Goal: Navigation & Orientation: Find specific page/section

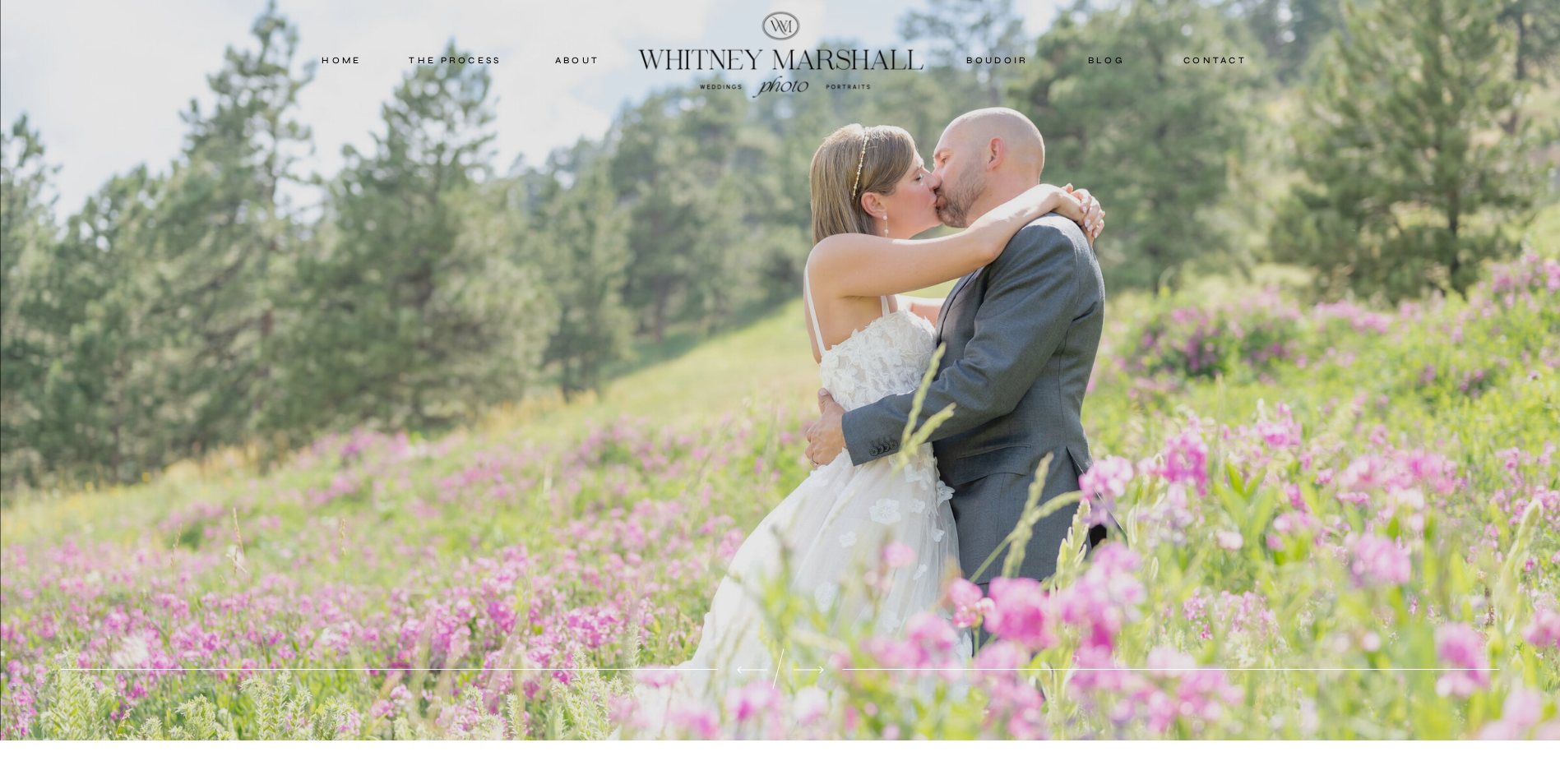
click at [573, 55] on nav "about" at bounding box center [577, 60] width 81 height 15
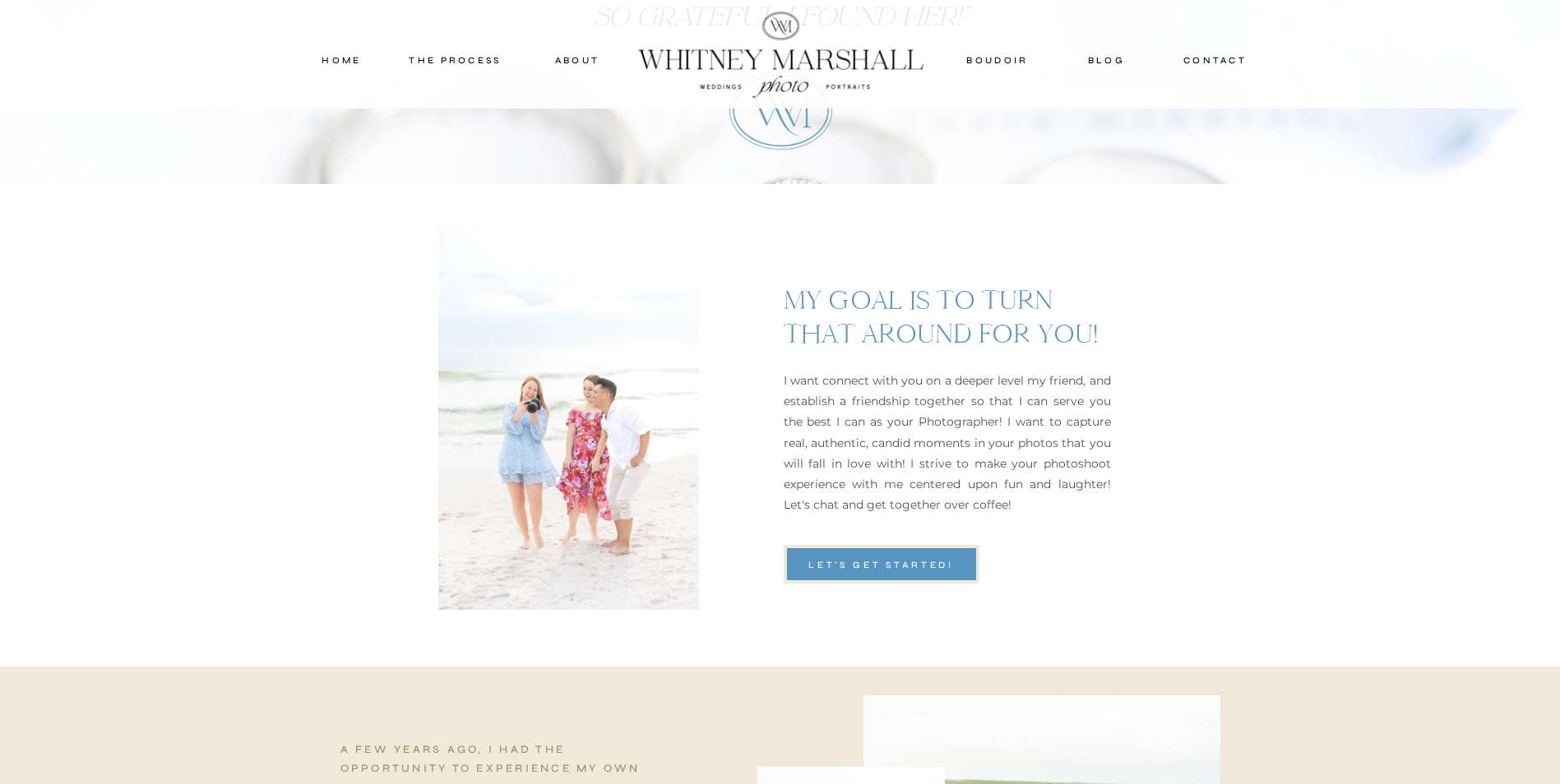
scroll to position [822, 0]
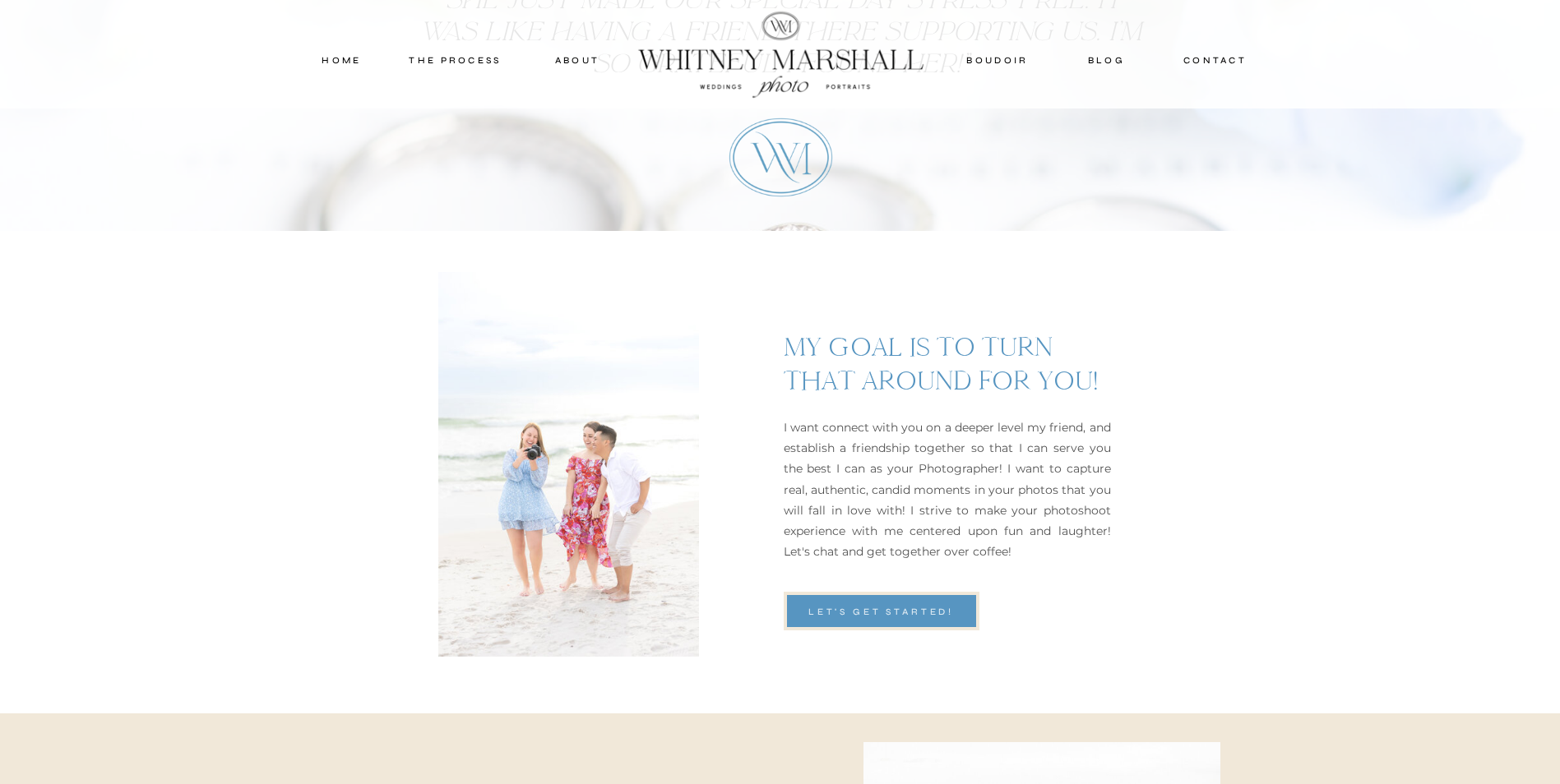
click at [921, 611] on div "let's get started!" at bounding box center [881, 611] width 196 height 15
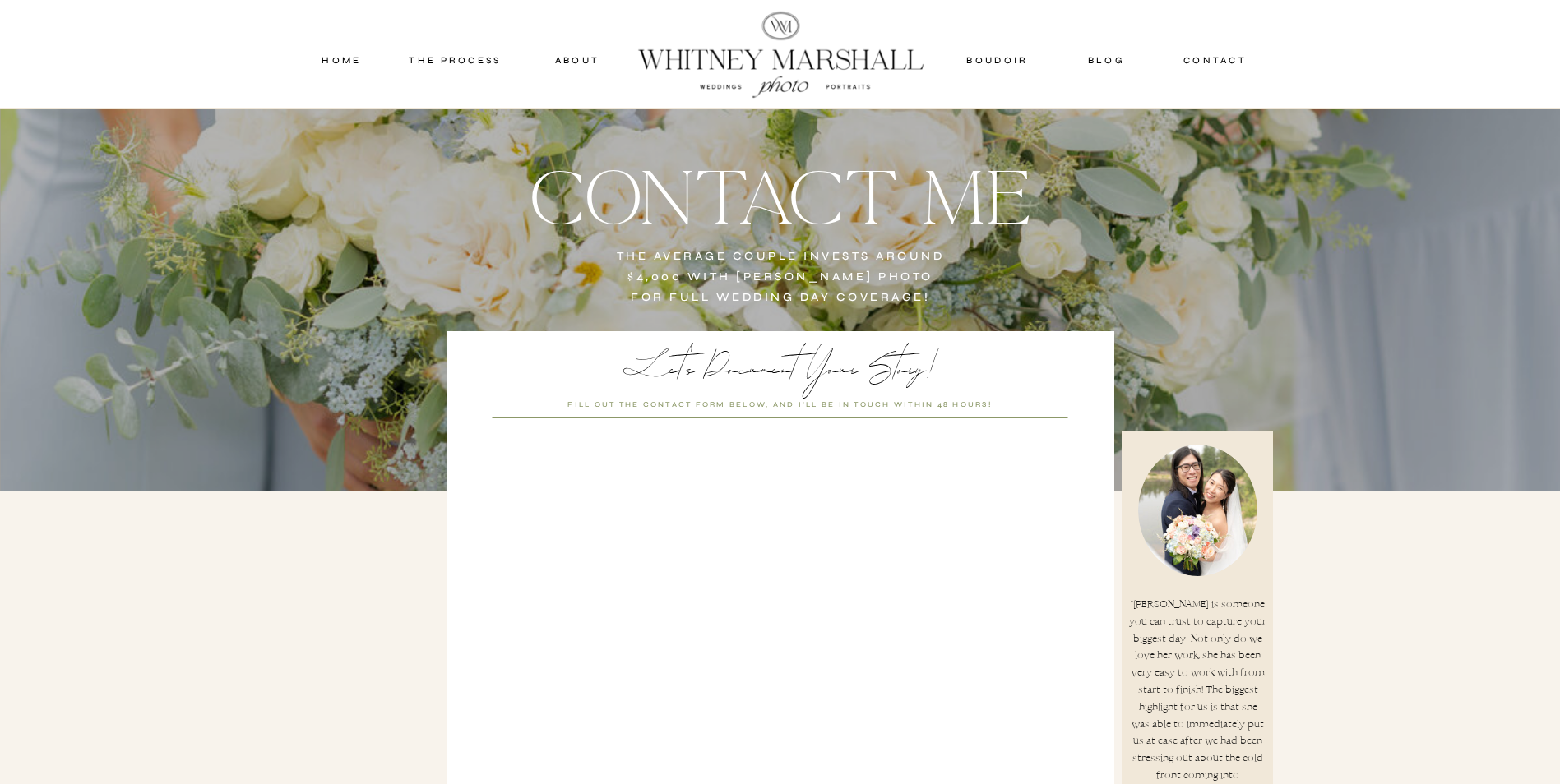
click at [353, 60] on nav "home" at bounding box center [342, 60] width 71 height 15
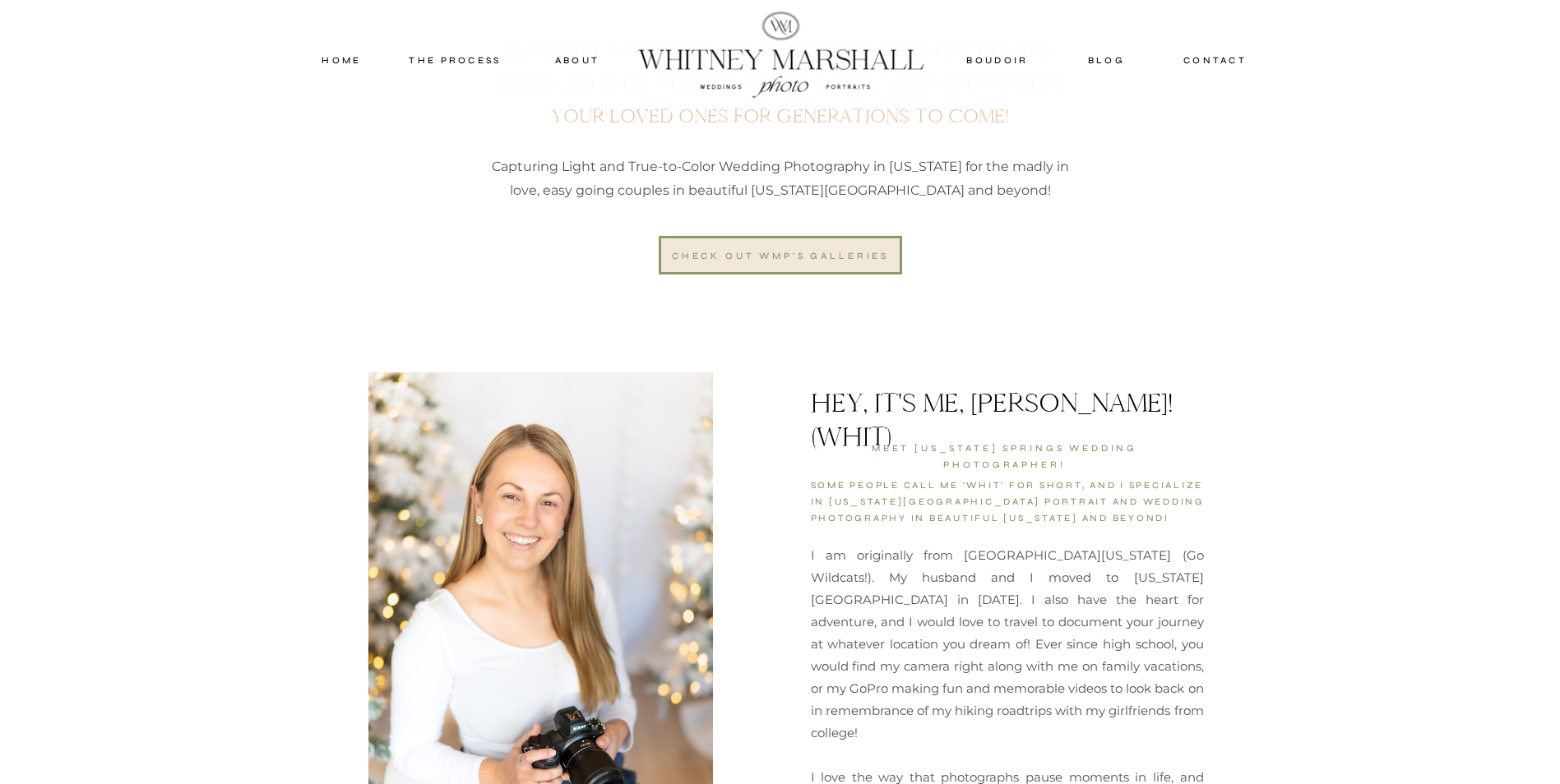
scroll to position [987, 0]
click at [805, 258] on div "check out wmp's galleries" at bounding box center [781, 257] width 223 height 15
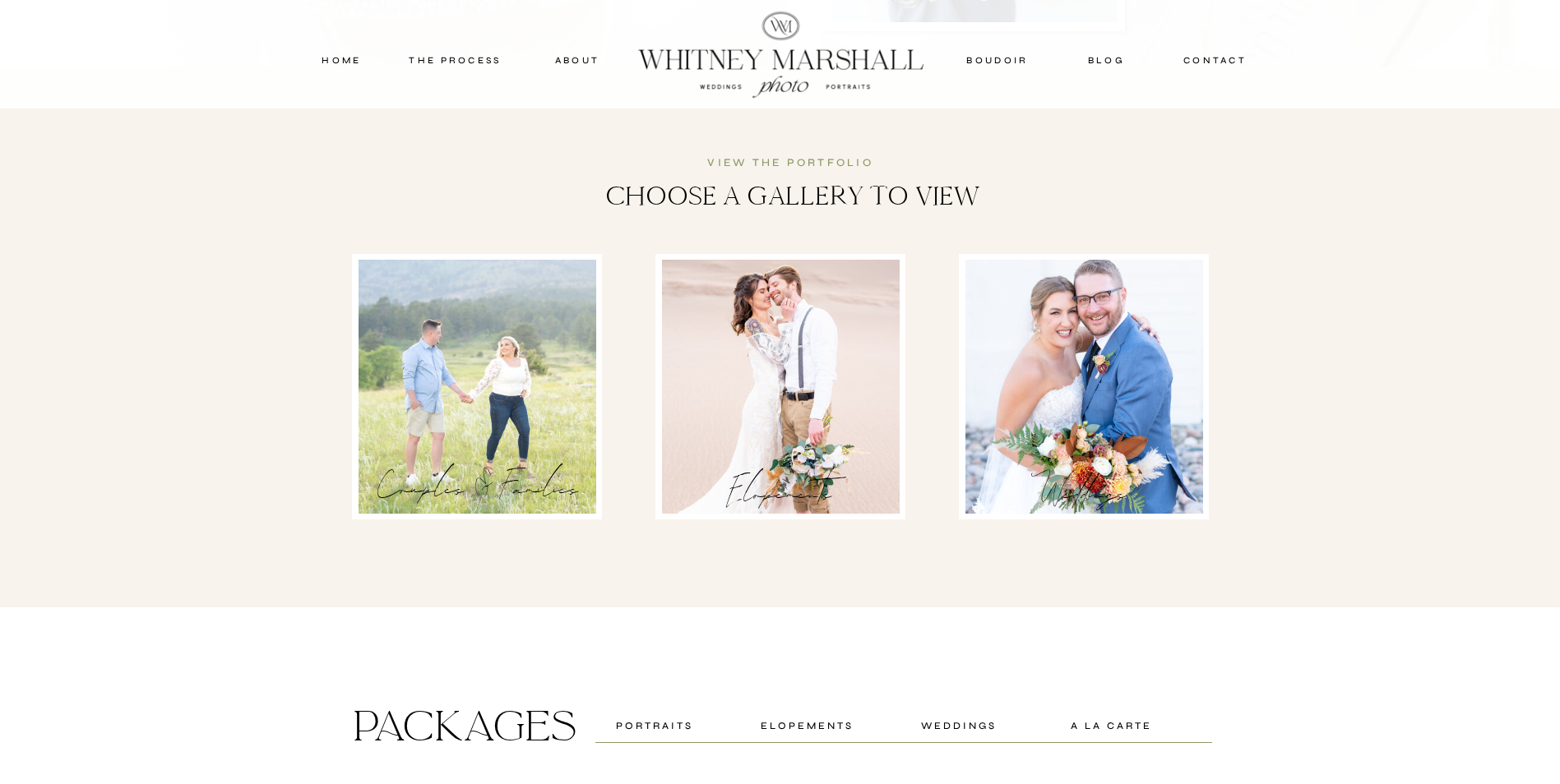
click at [1024, 408] on div at bounding box center [1084, 387] width 238 height 254
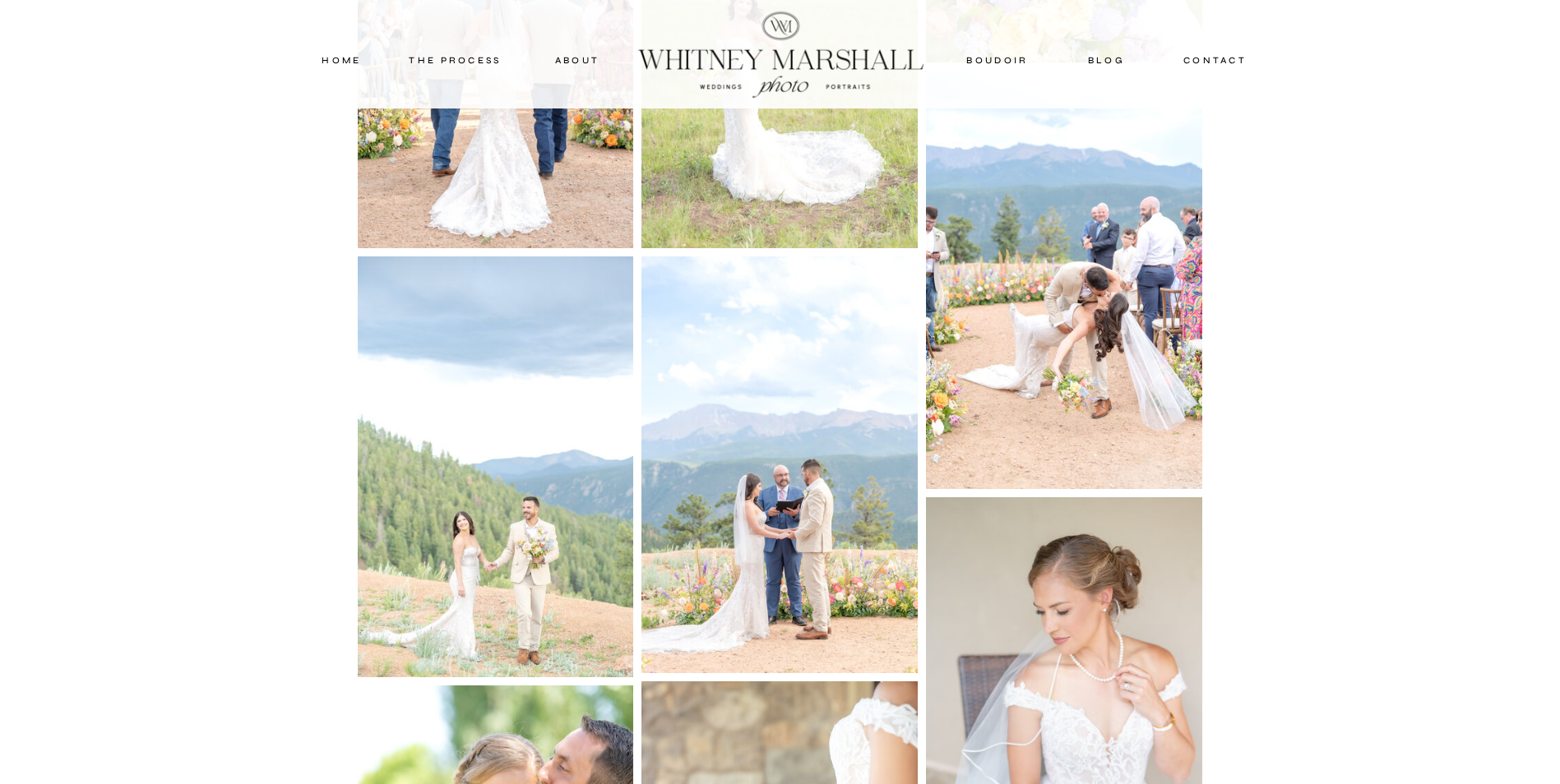
scroll to position [4388, 0]
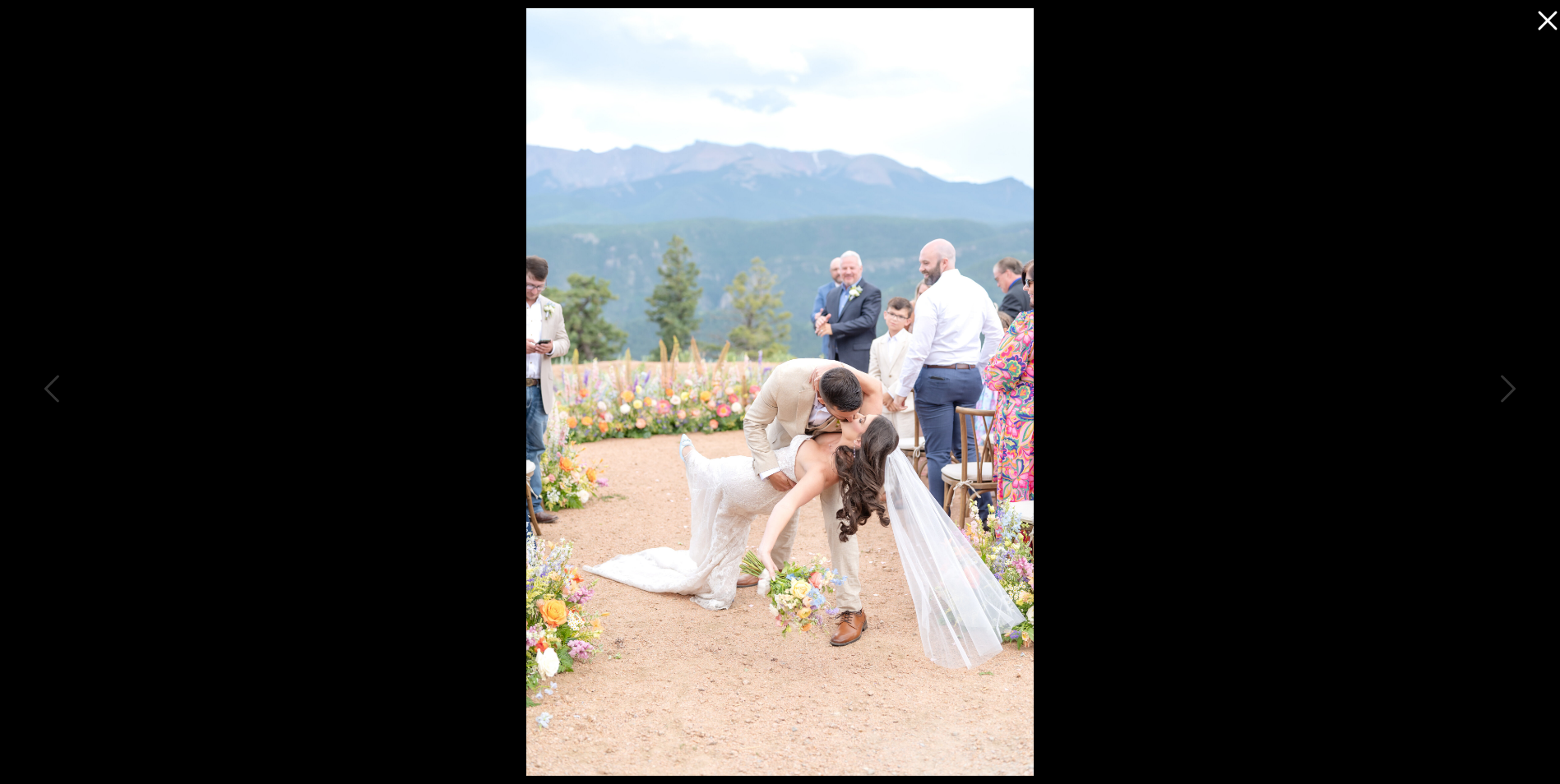
scroll to position [4716, 0]
click at [1504, 381] on icon at bounding box center [1506, 393] width 41 height 49
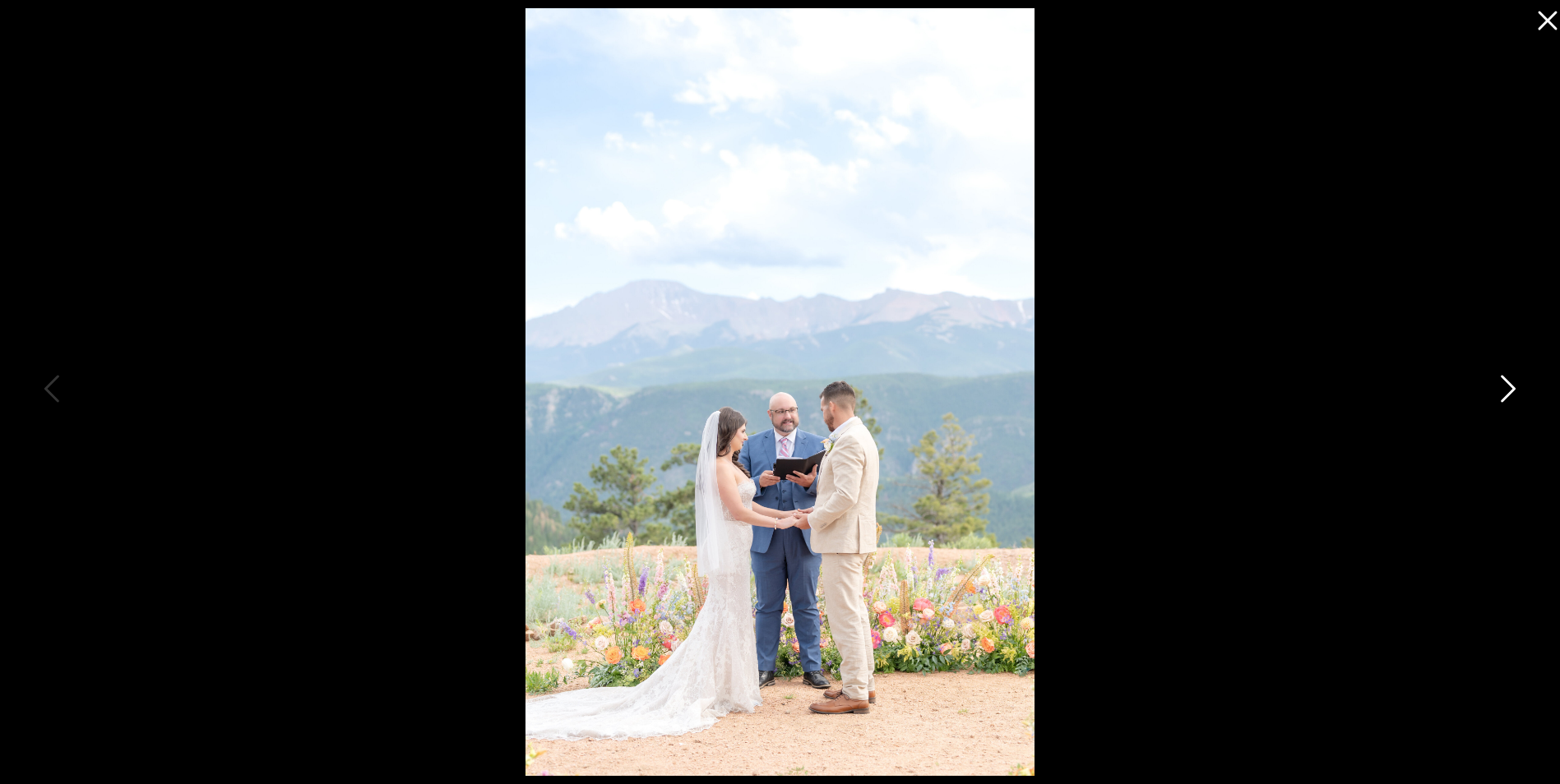
click at [1504, 381] on icon at bounding box center [1506, 393] width 41 height 49
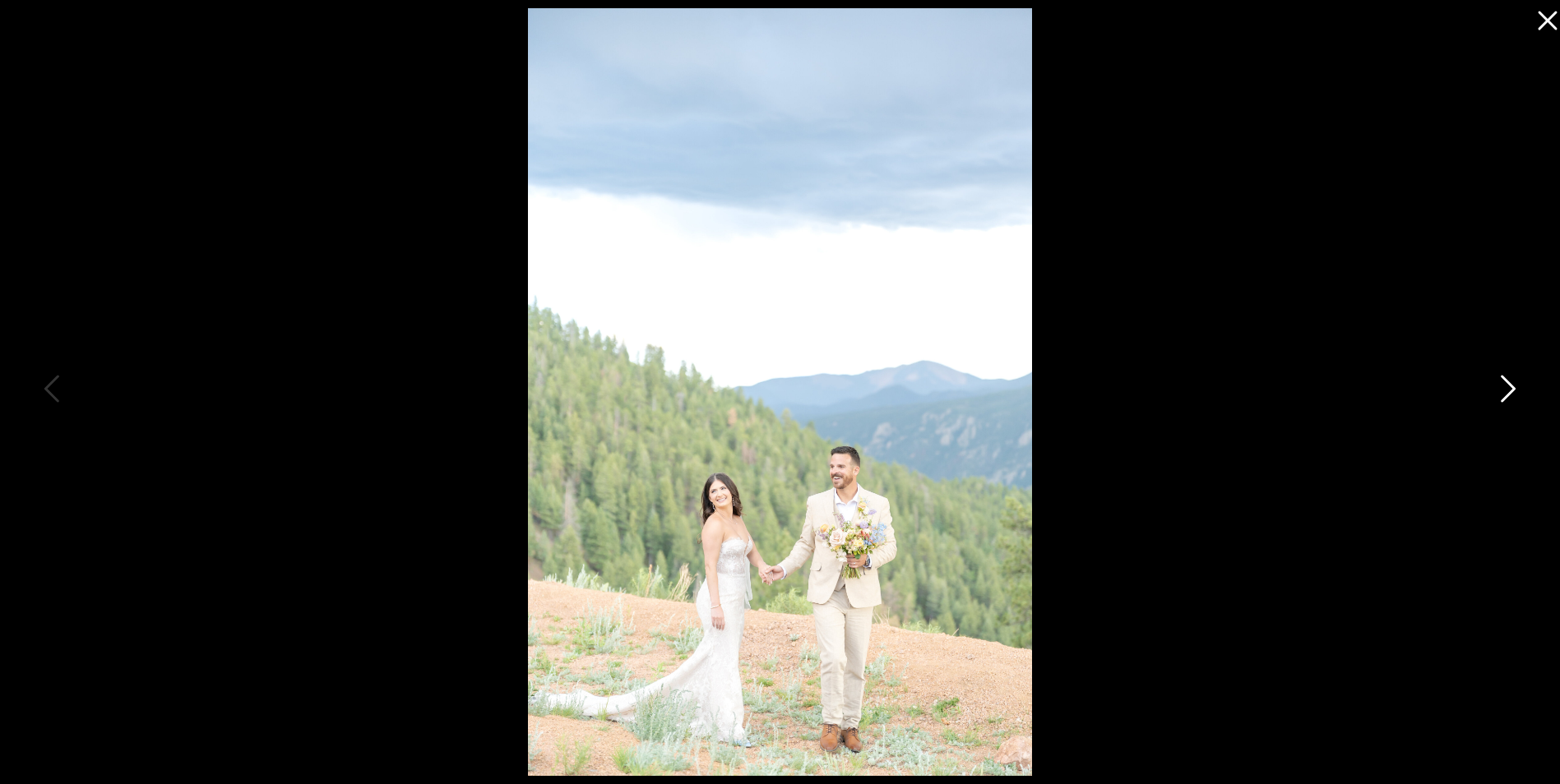
click at [1504, 382] on icon at bounding box center [1506, 393] width 41 height 49
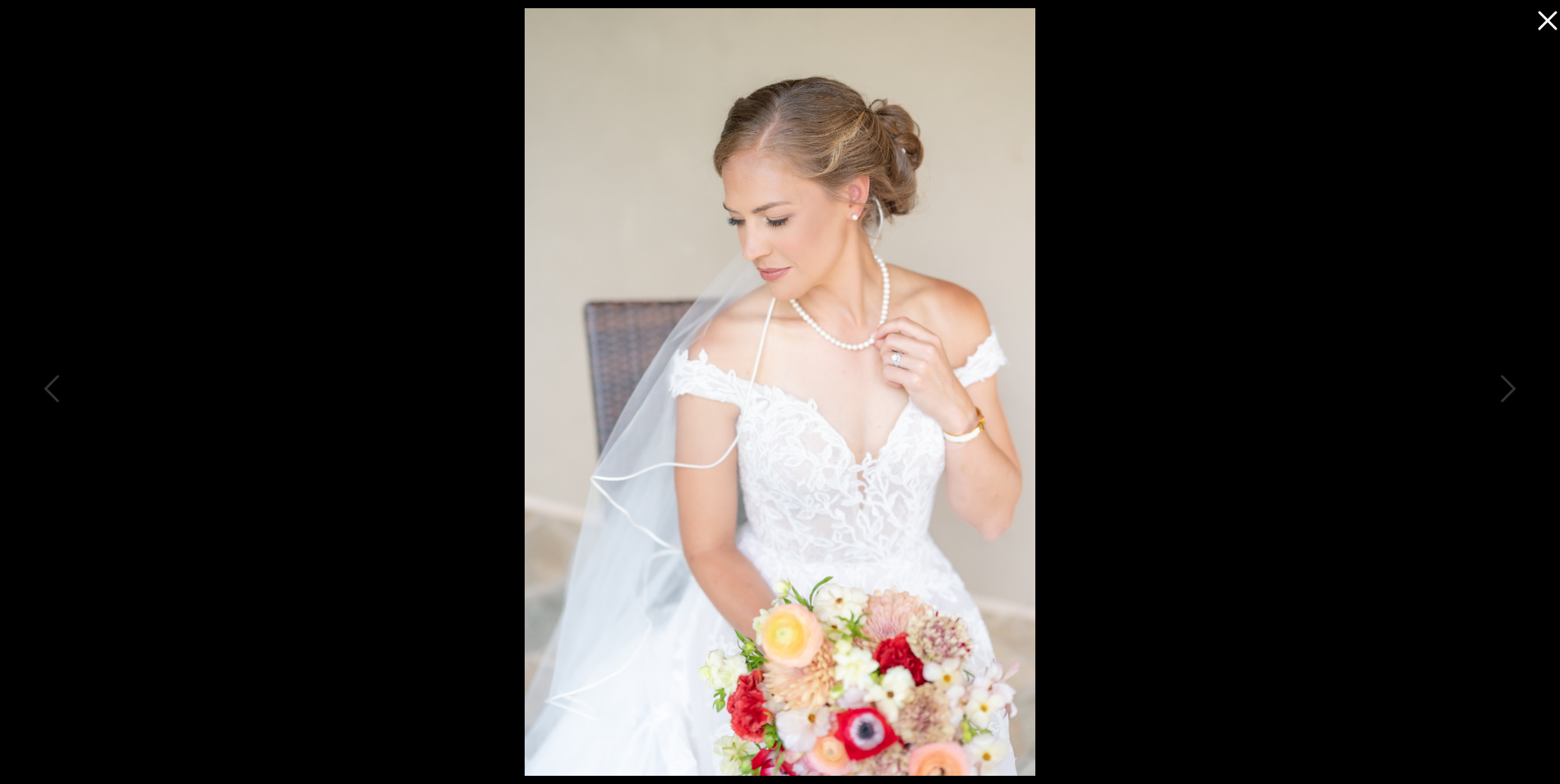
click at [1541, 16] on icon at bounding box center [1543, 16] width 33 height 33
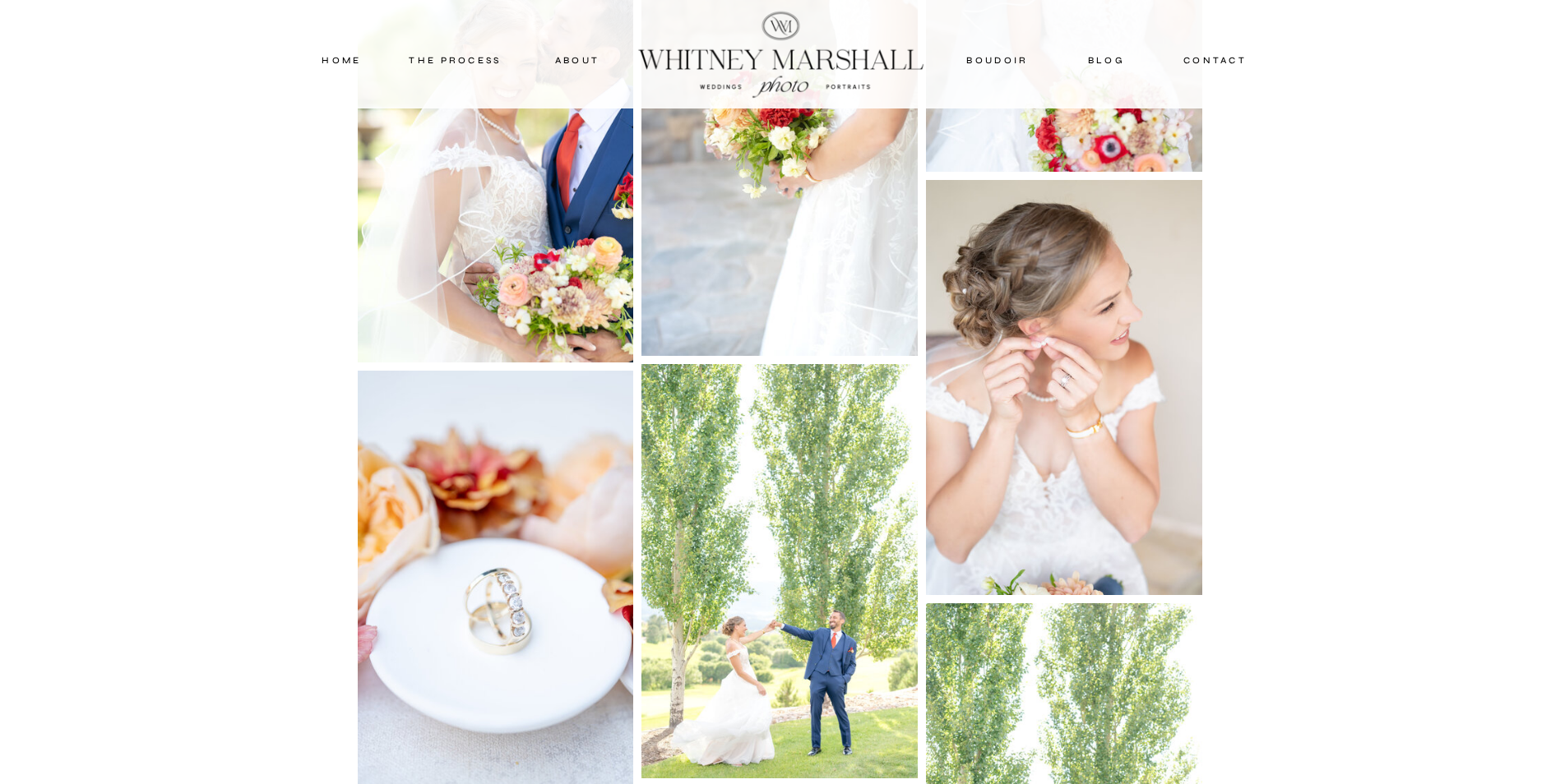
click at [1222, 55] on nav "contact" at bounding box center [1215, 60] width 78 height 15
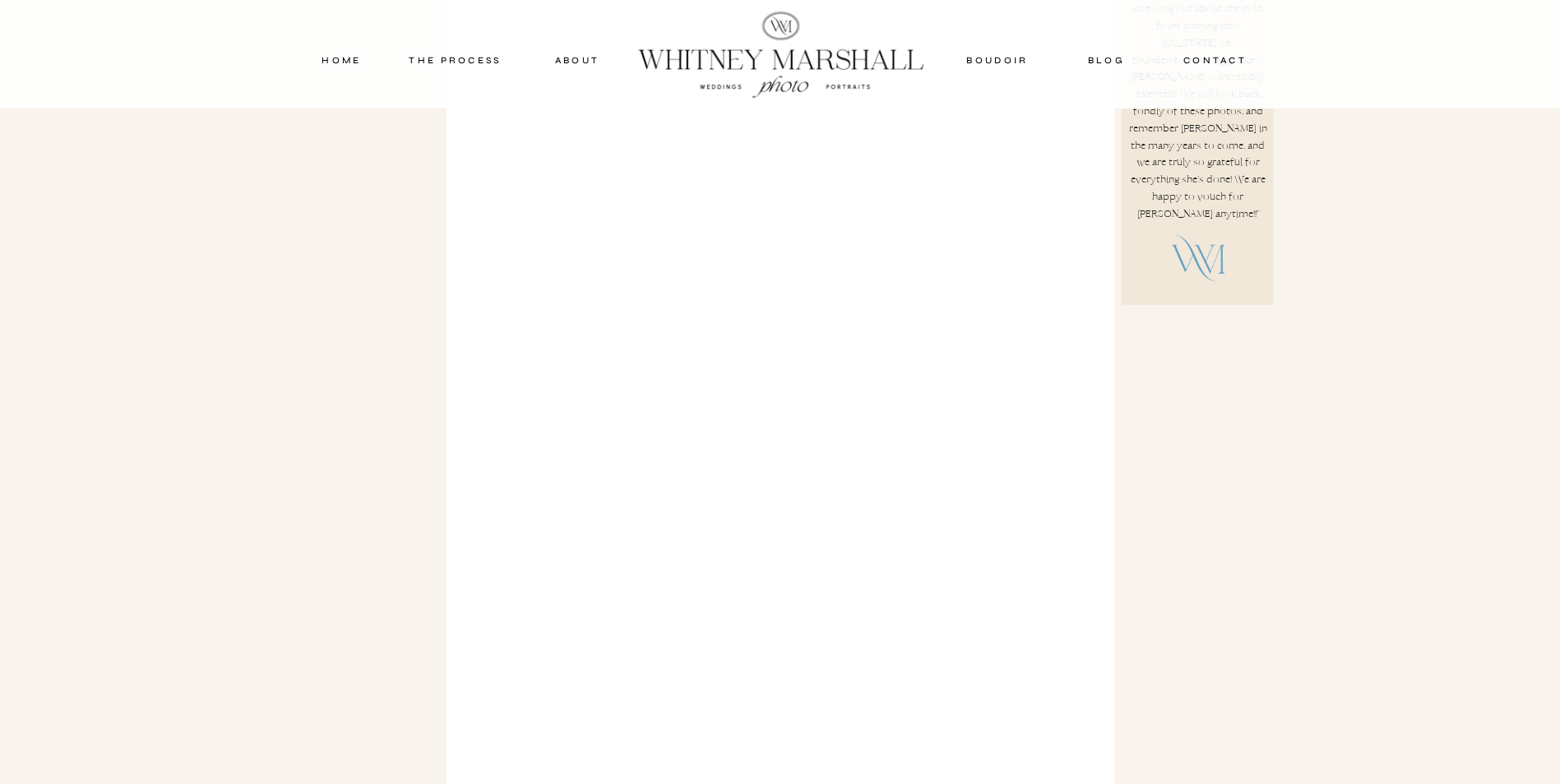
scroll to position [904, 0]
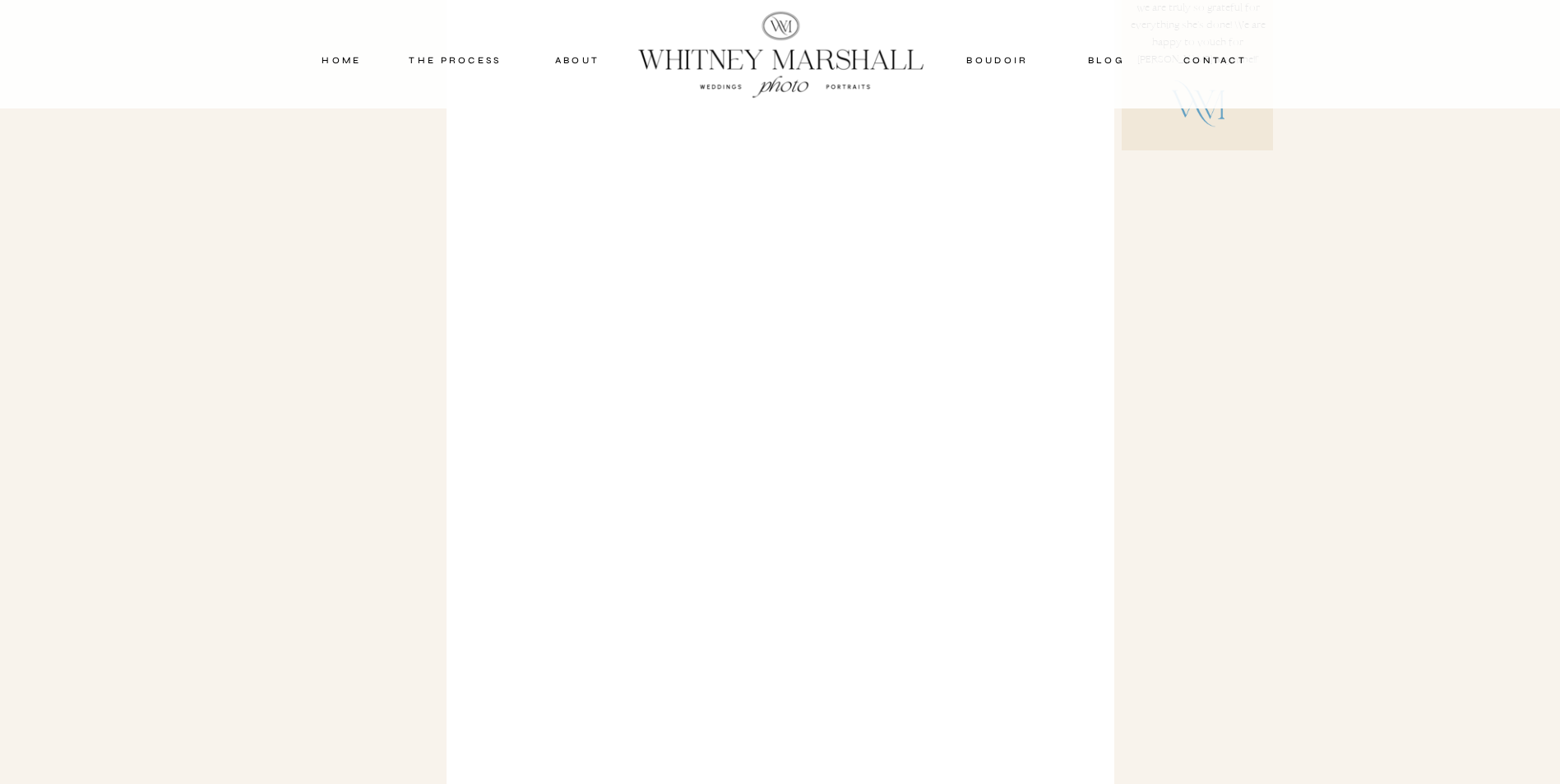
drag, startPoint x: 881, startPoint y: 688, endPoint x: 891, endPoint y: 665, distance: 25.1
click at [891, 674] on div at bounding box center [783, 138] width 633 height 1248
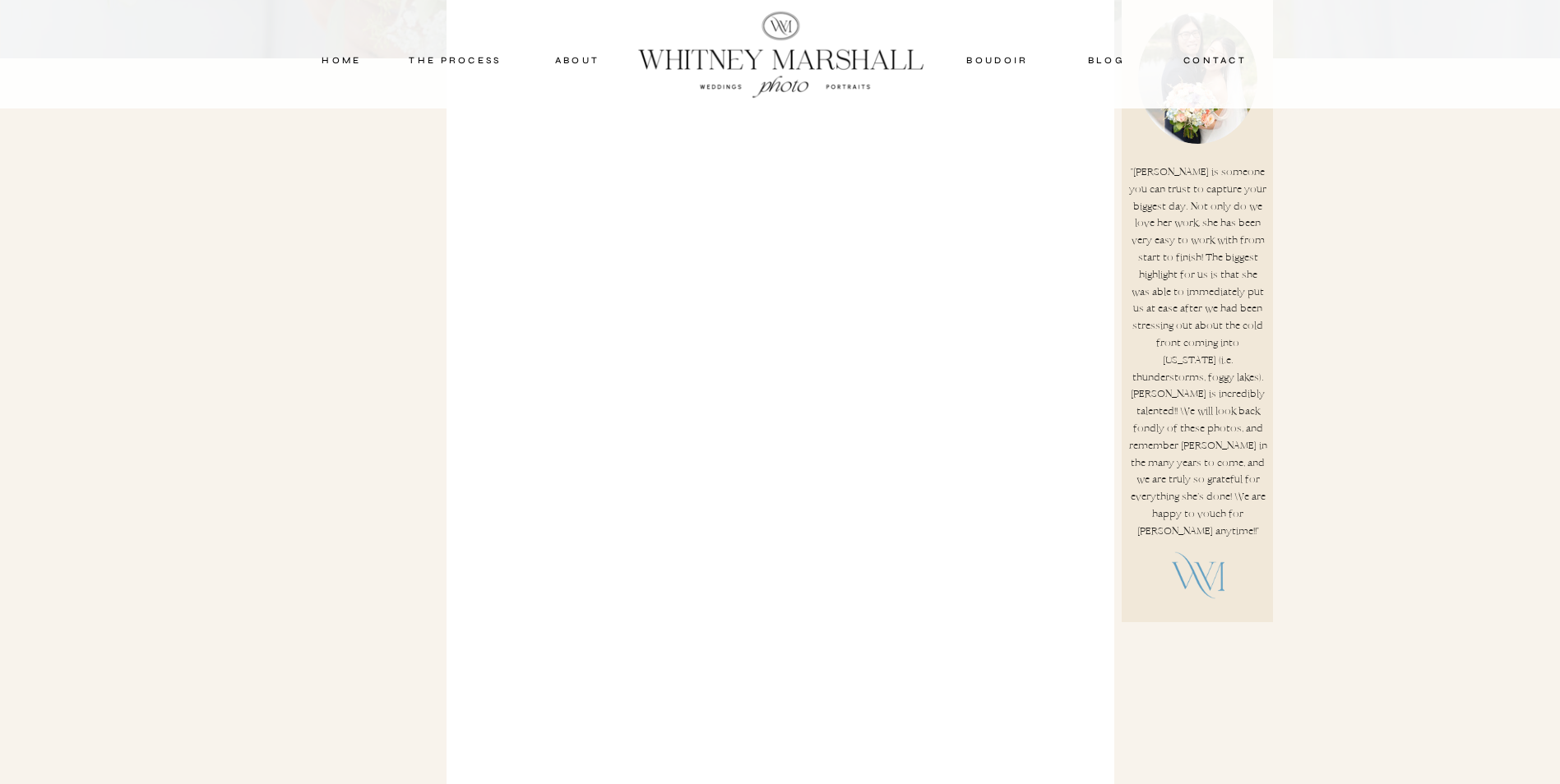
scroll to position [411, 0]
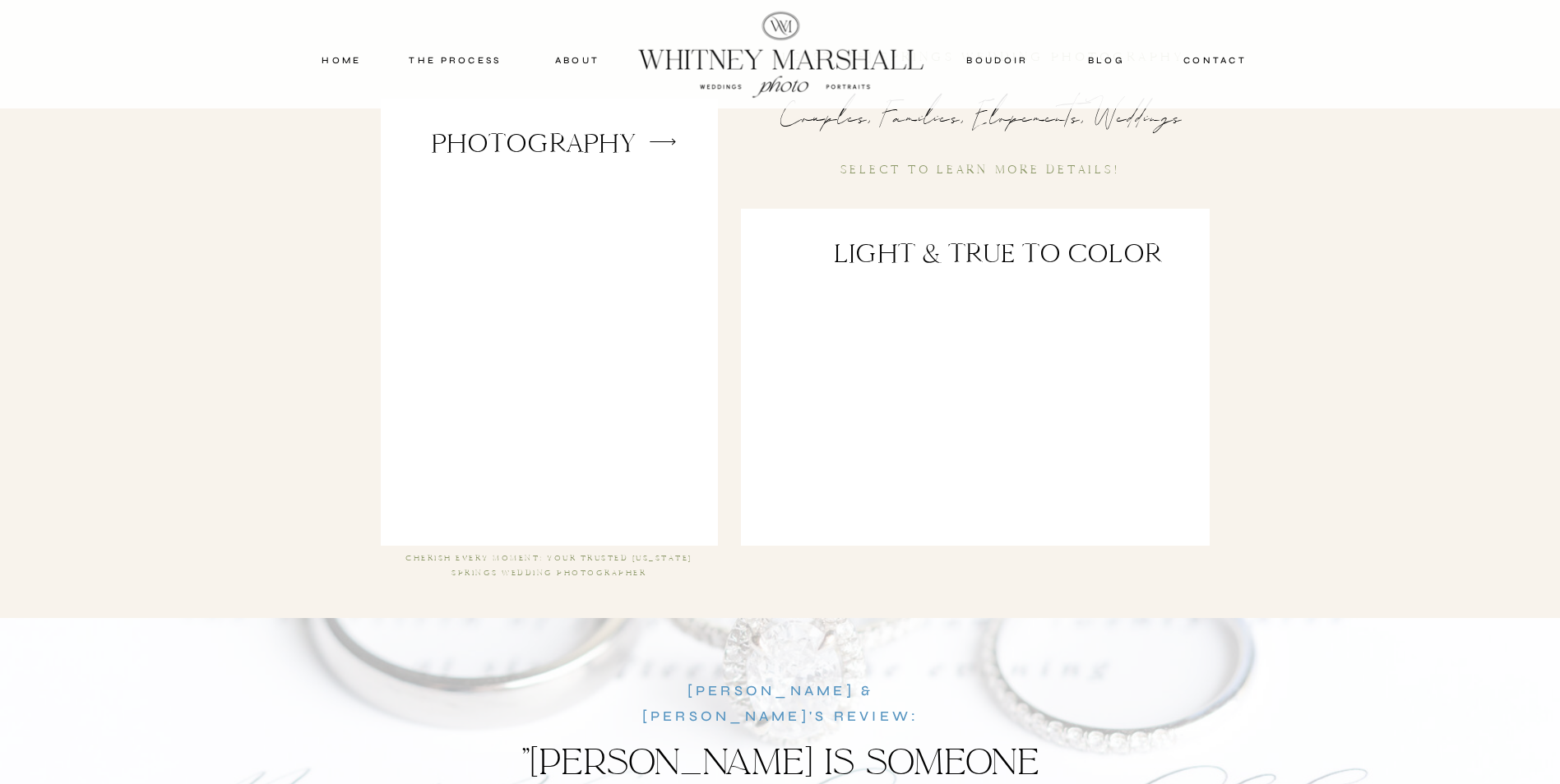
scroll to position [3041, 0]
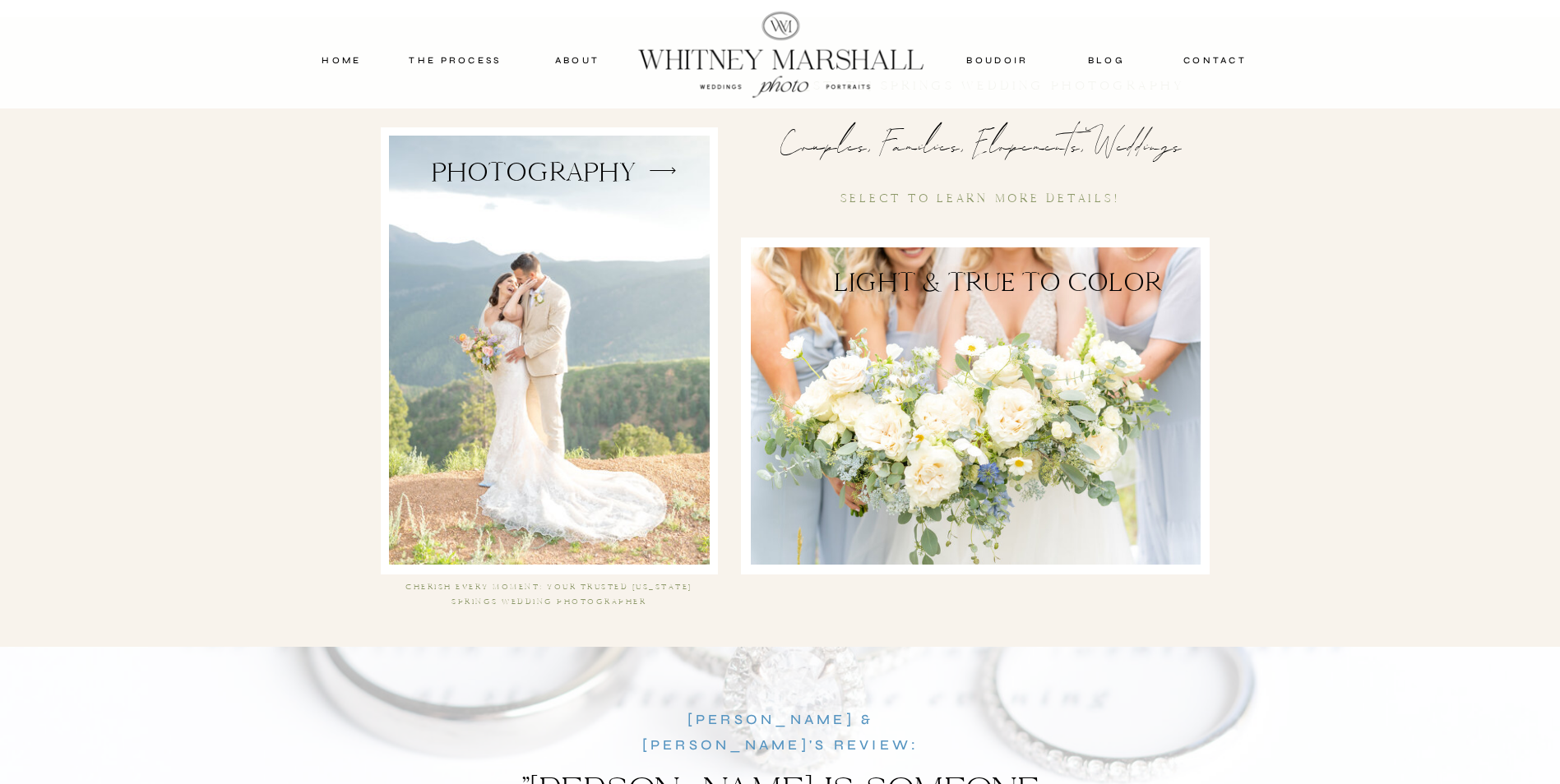
click at [635, 296] on div at bounding box center [549, 350] width 321 height 429
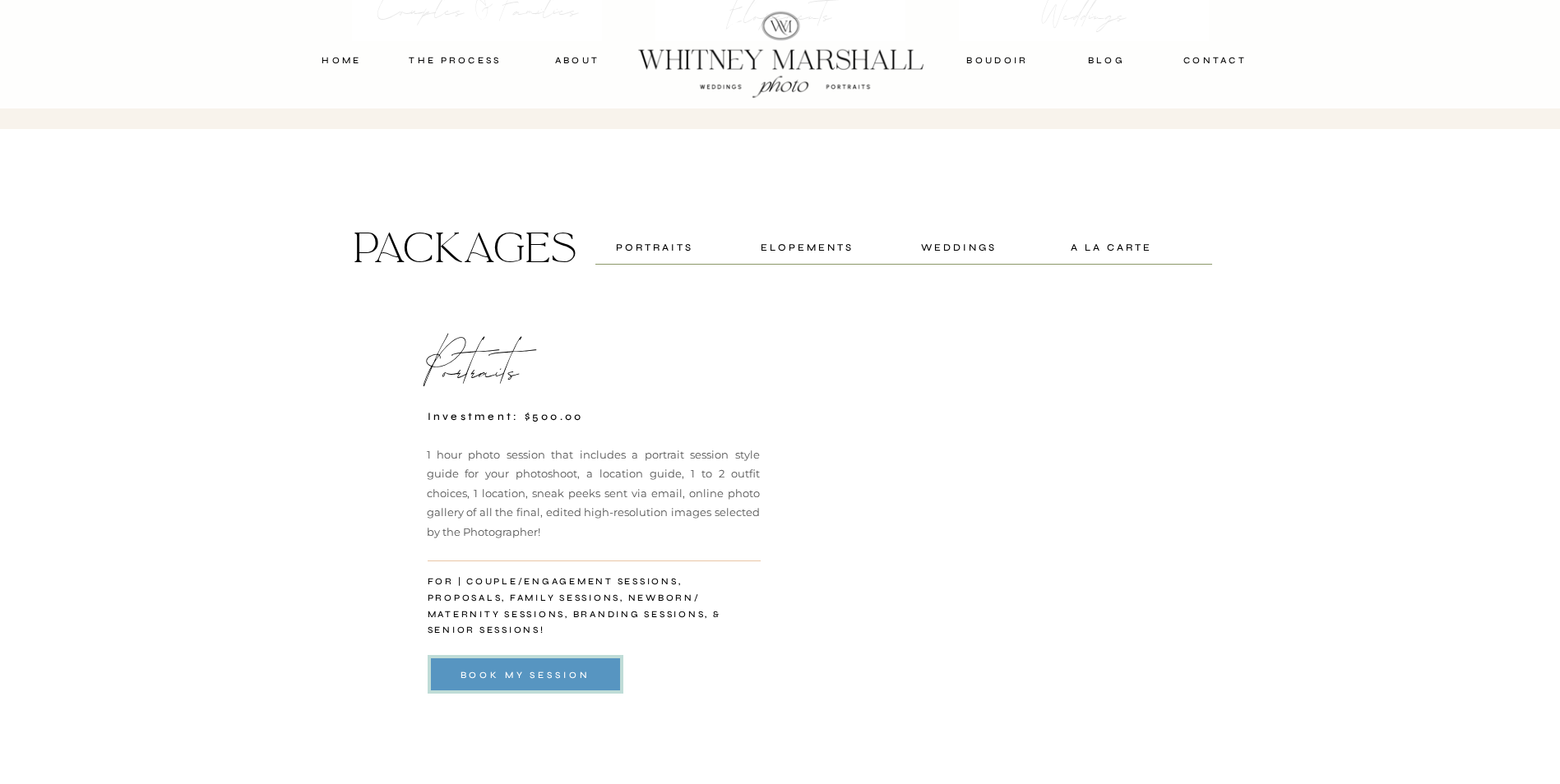
scroll to position [2959, 0]
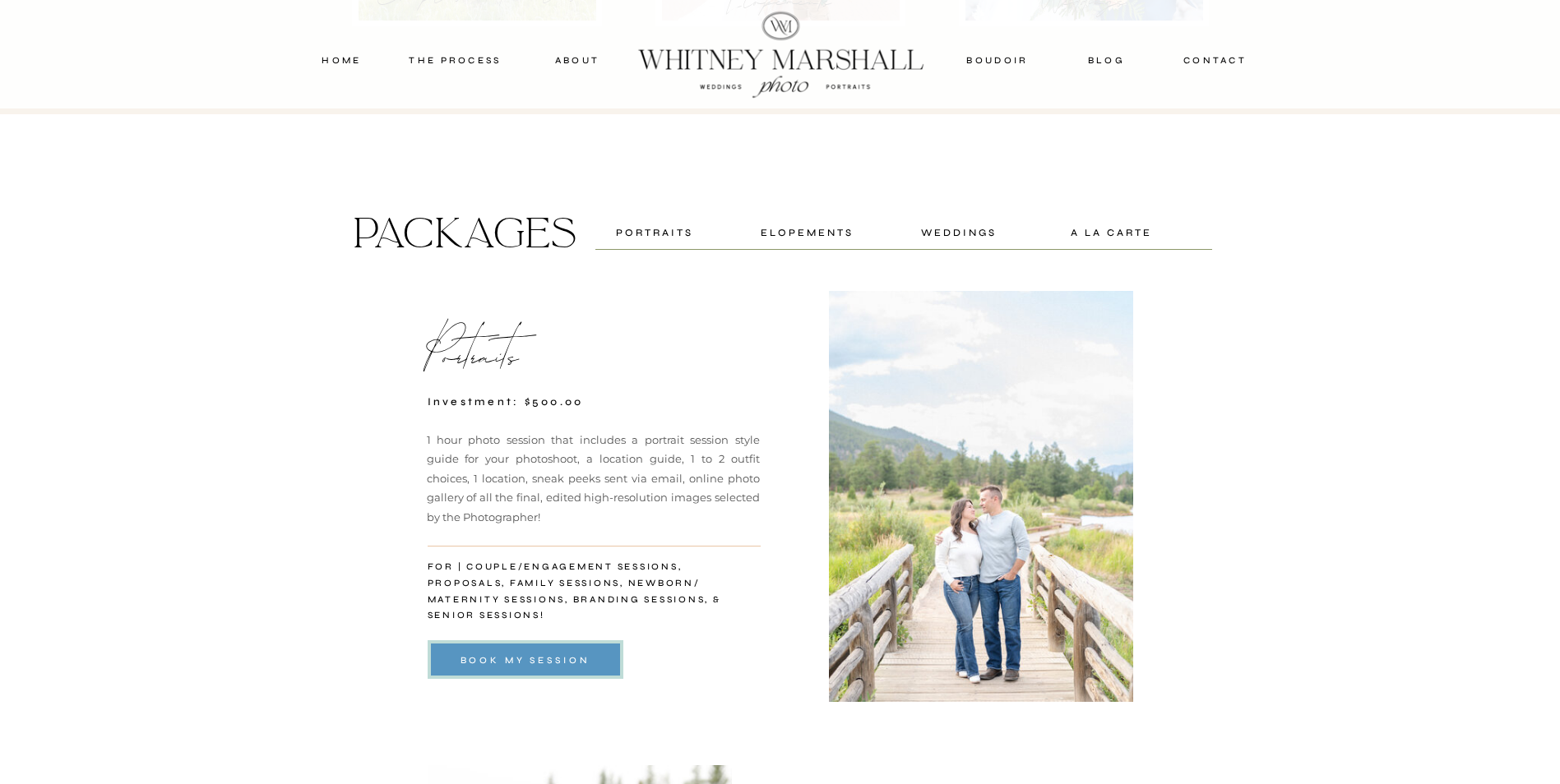
click at [977, 235] on div "weddings" at bounding box center [959, 233] width 105 height 16
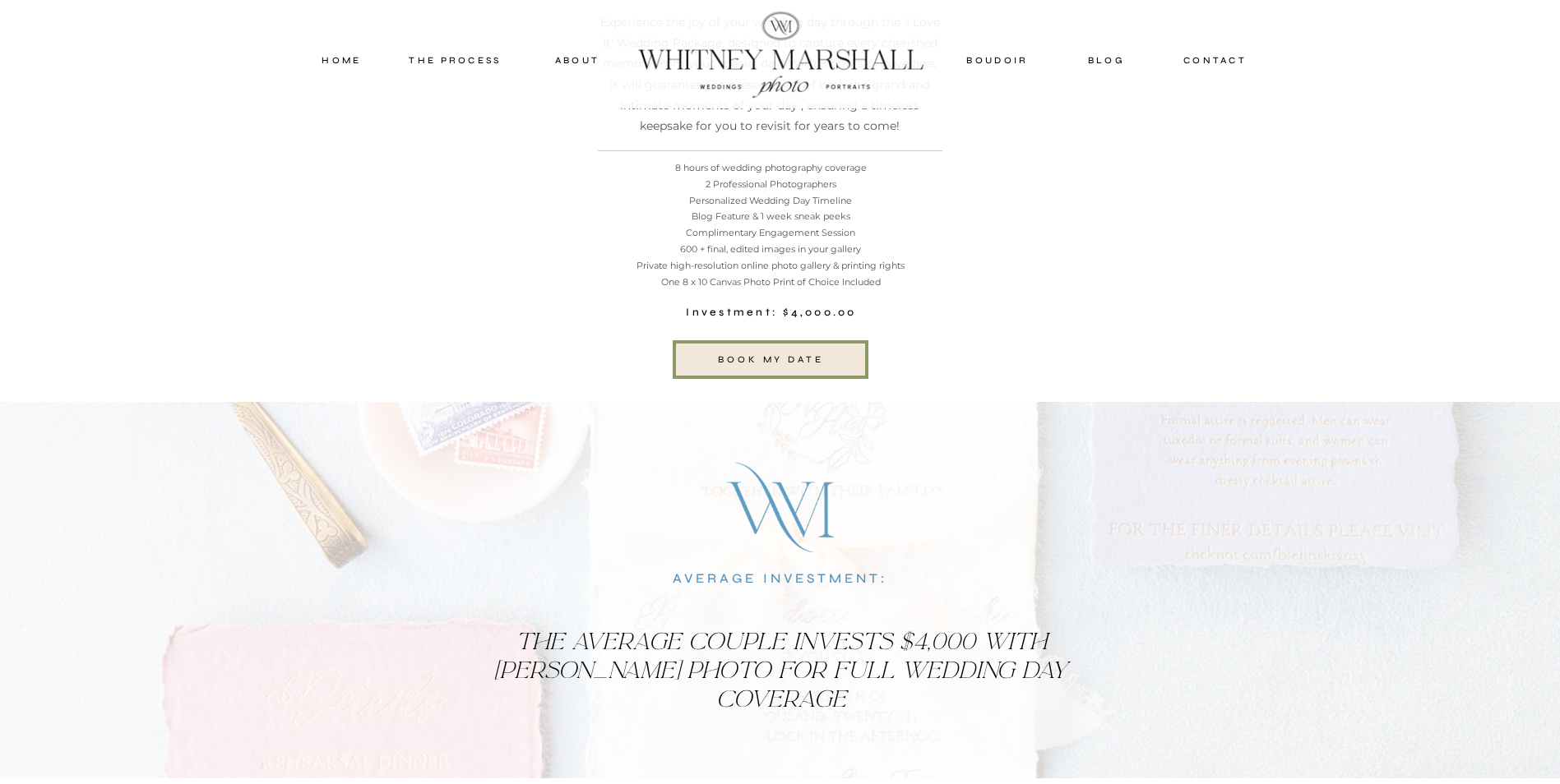
scroll to position [4625, 0]
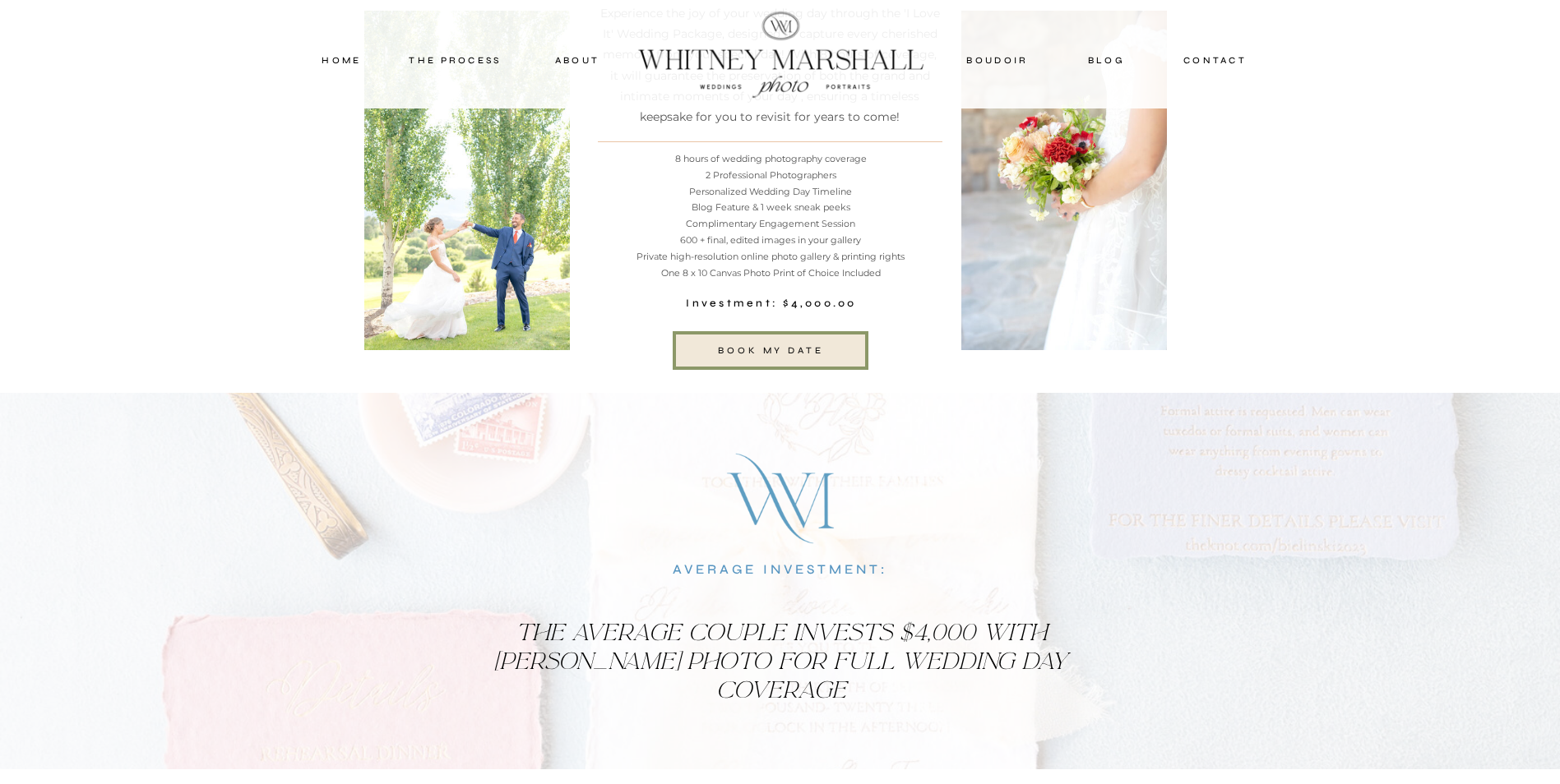
click at [1004, 63] on nav "boudoir" at bounding box center [999, 60] width 67 height 15
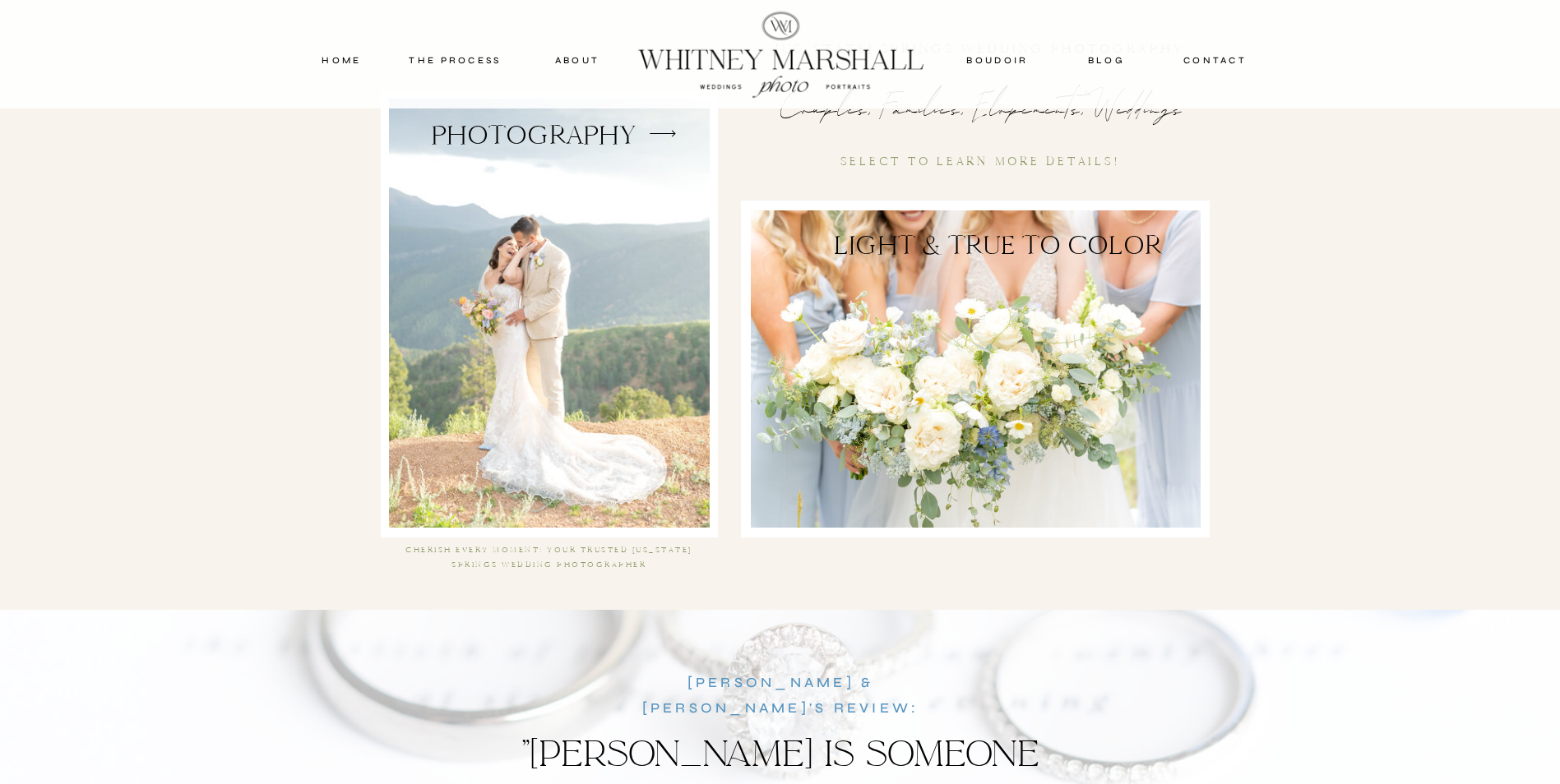
scroll to position [3041, 0]
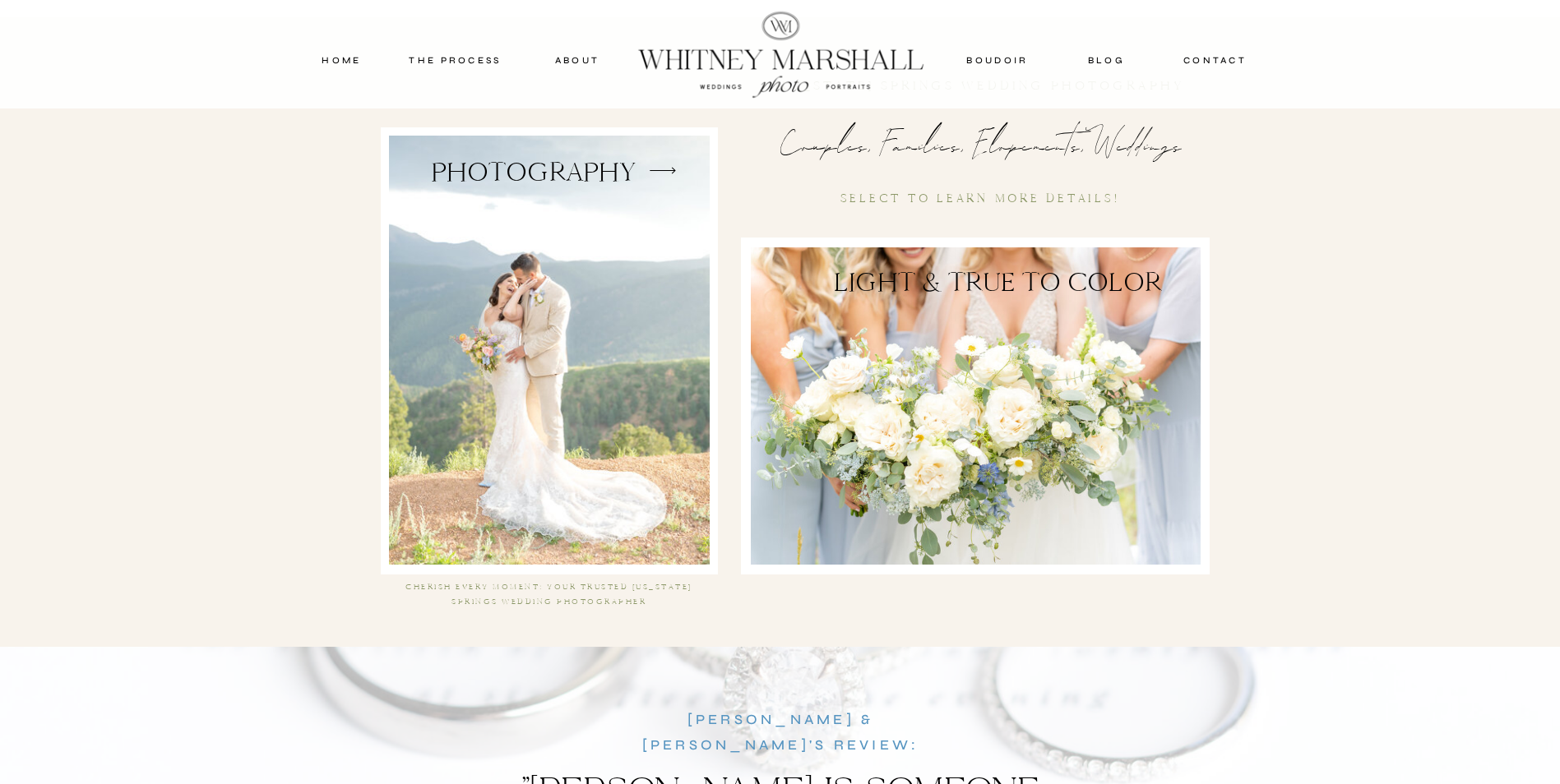
drag, startPoint x: 946, startPoint y: 425, endPoint x: 830, endPoint y: 388, distance: 121.8
click at [946, 425] on div at bounding box center [976, 406] width 449 height 317
click at [597, 344] on div at bounding box center [549, 350] width 321 height 429
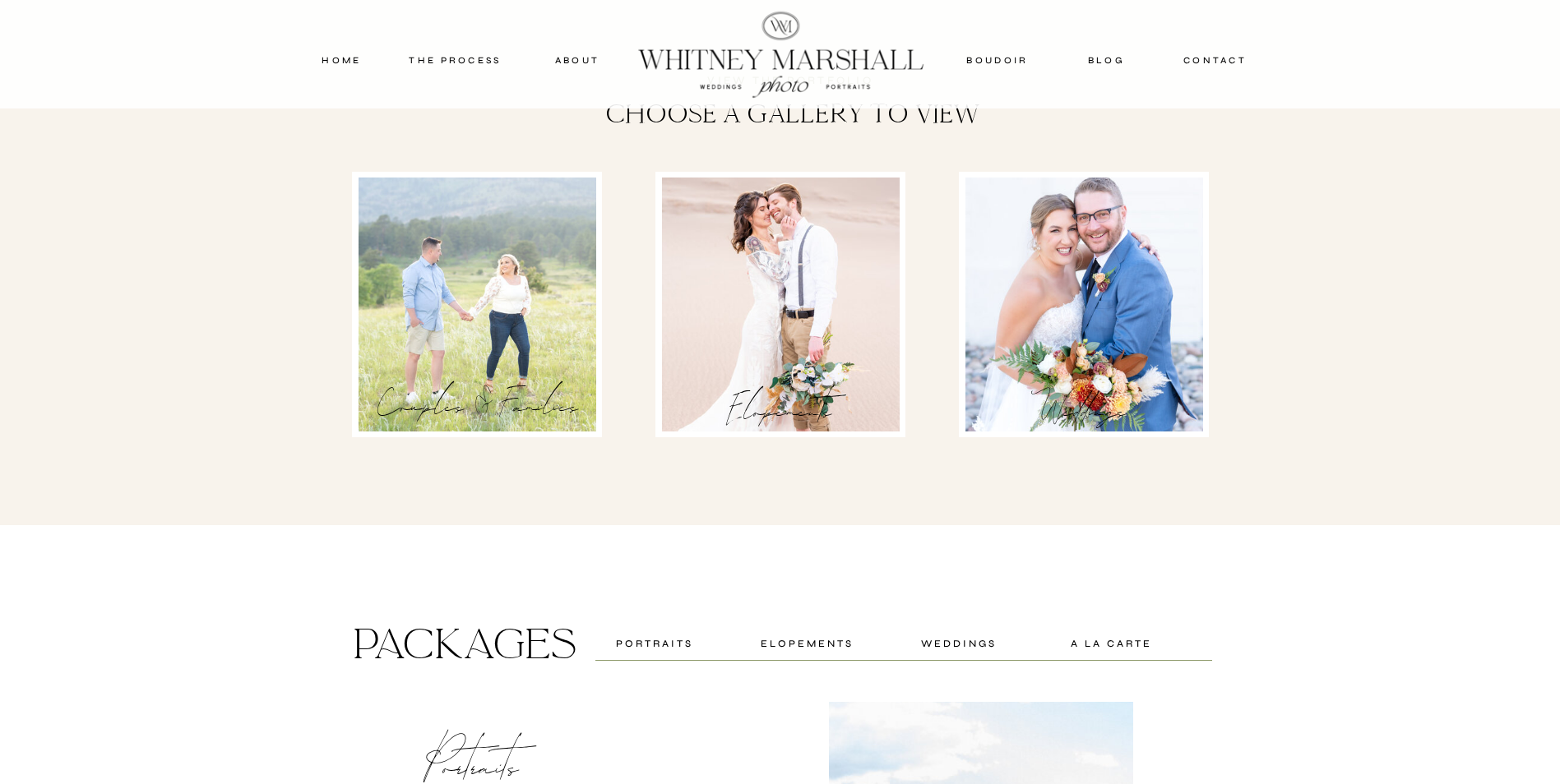
click at [787, 395] on div "elopements" at bounding box center [780, 404] width 191 height 19
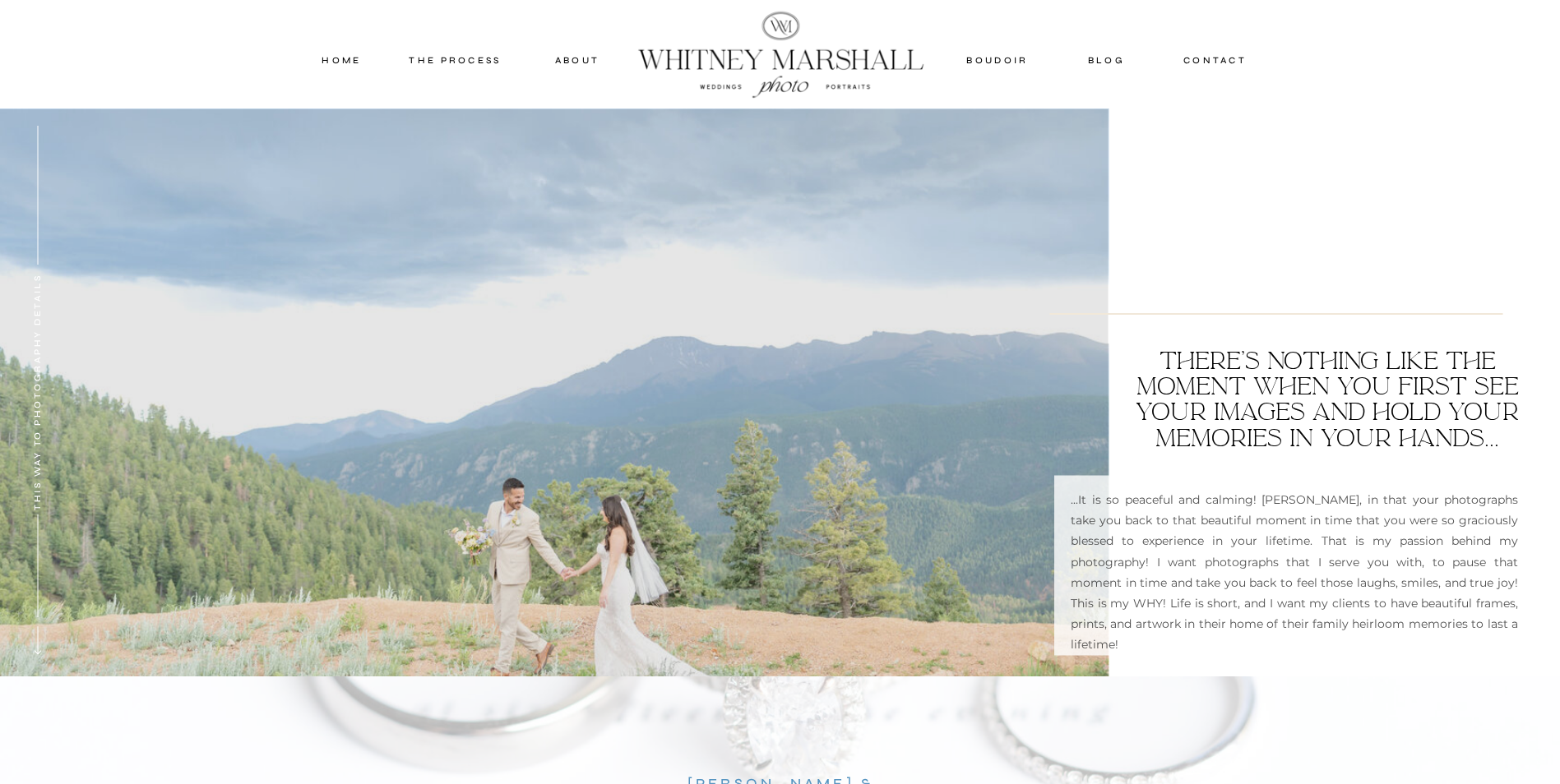
click at [347, 59] on nav "home" at bounding box center [342, 60] width 71 height 15
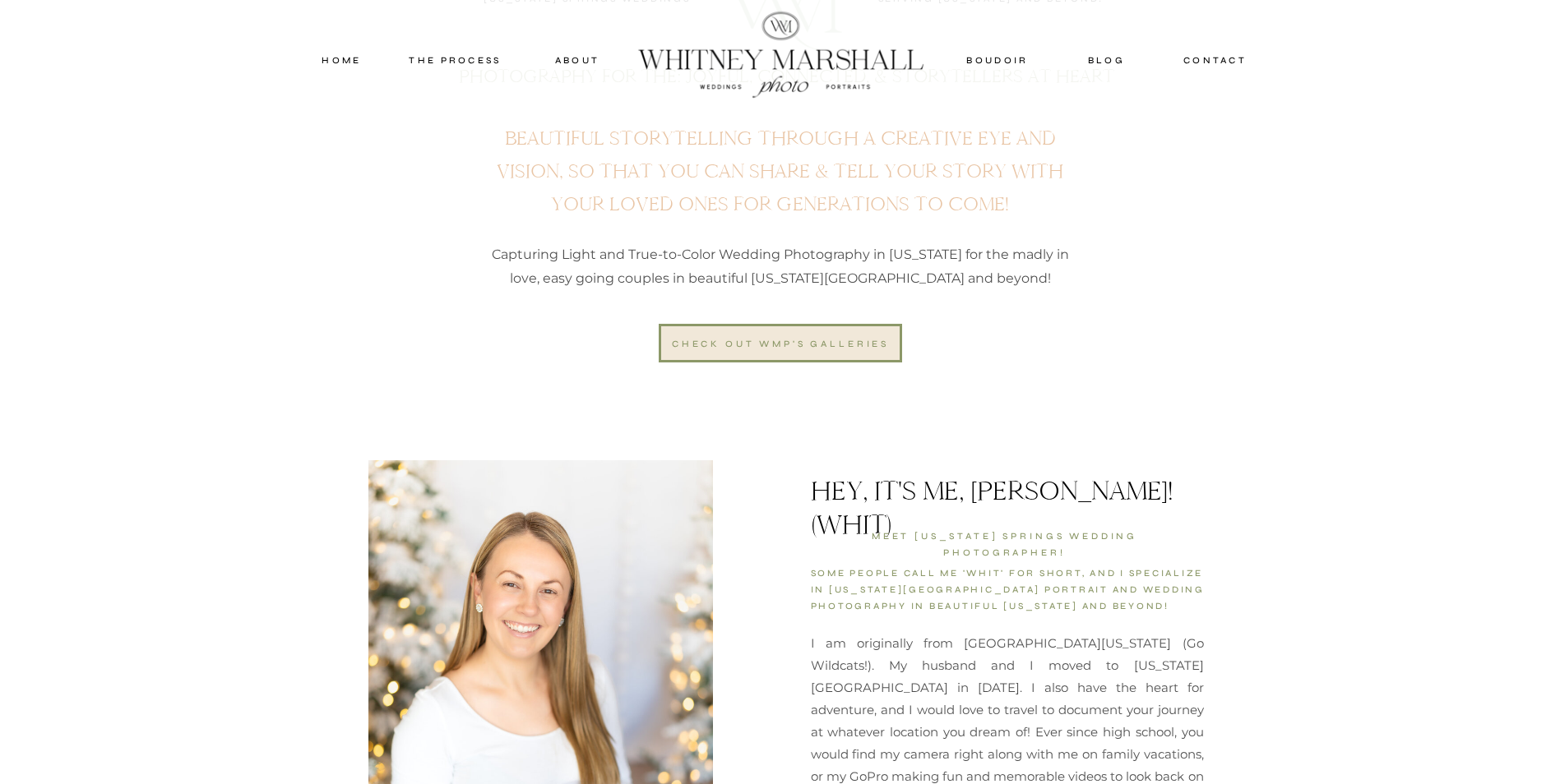
scroll to position [904, 0]
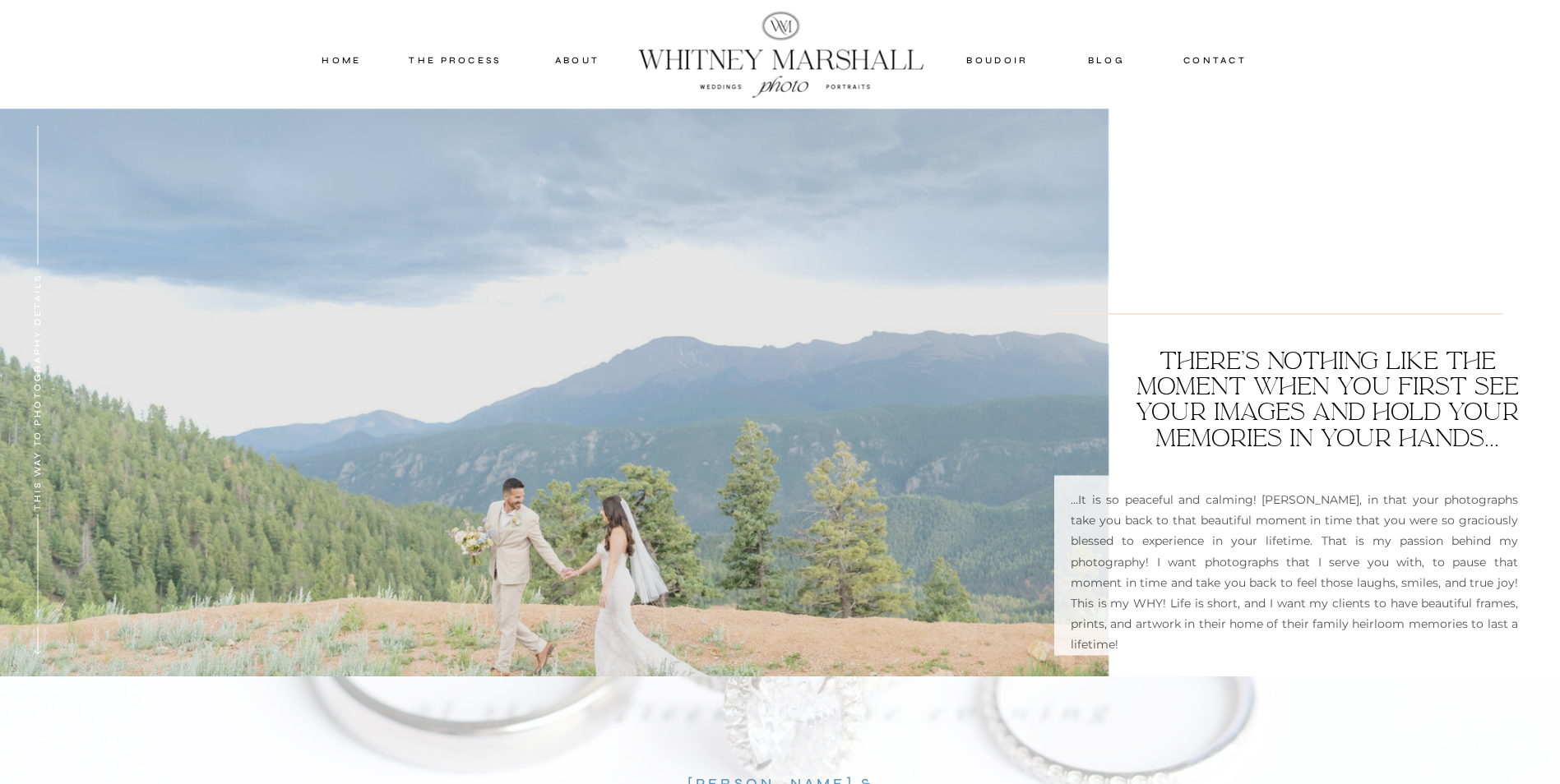
click at [1207, 55] on nav "contact" at bounding box center [1215, 60] width 78 height 15
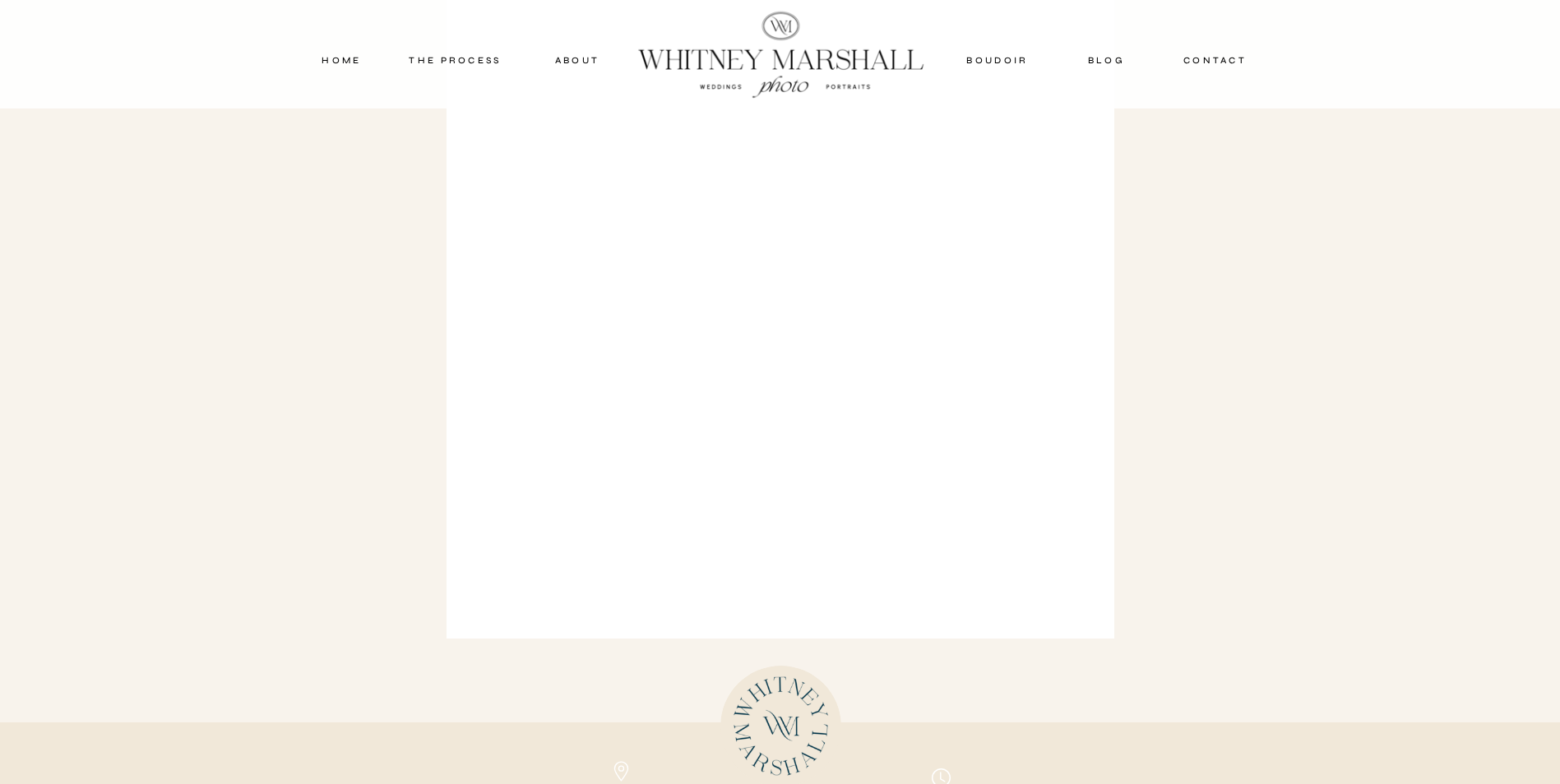
scroll to position [1069, 0]
